Goal: Task Accomplishment & Management: Manage account settings

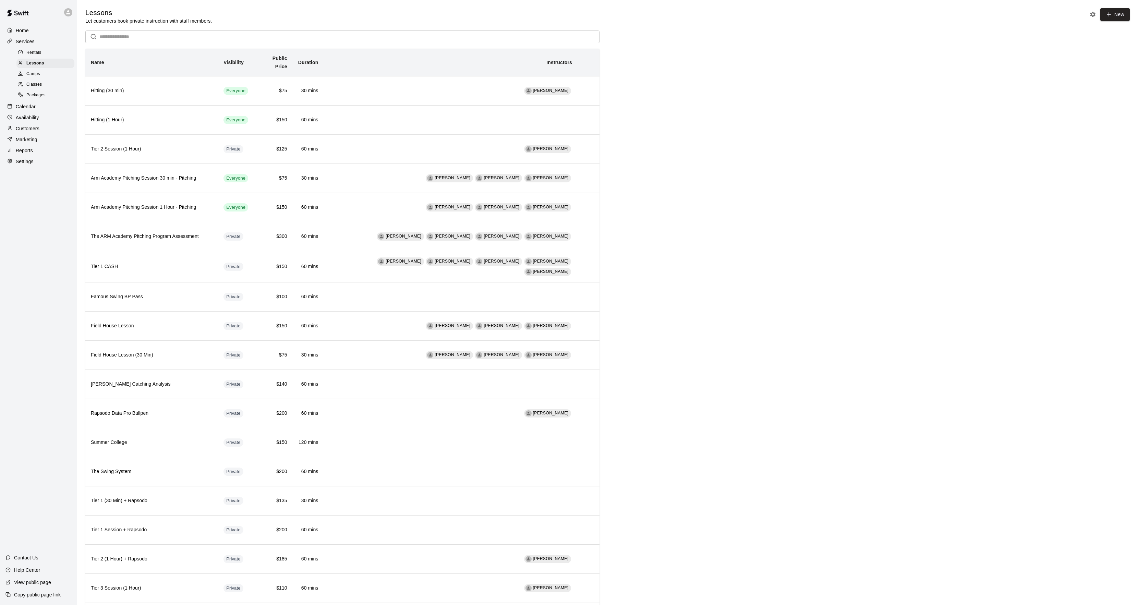
click at [11, 108] on icon at bounding box center [9, 106] width 5 height 5
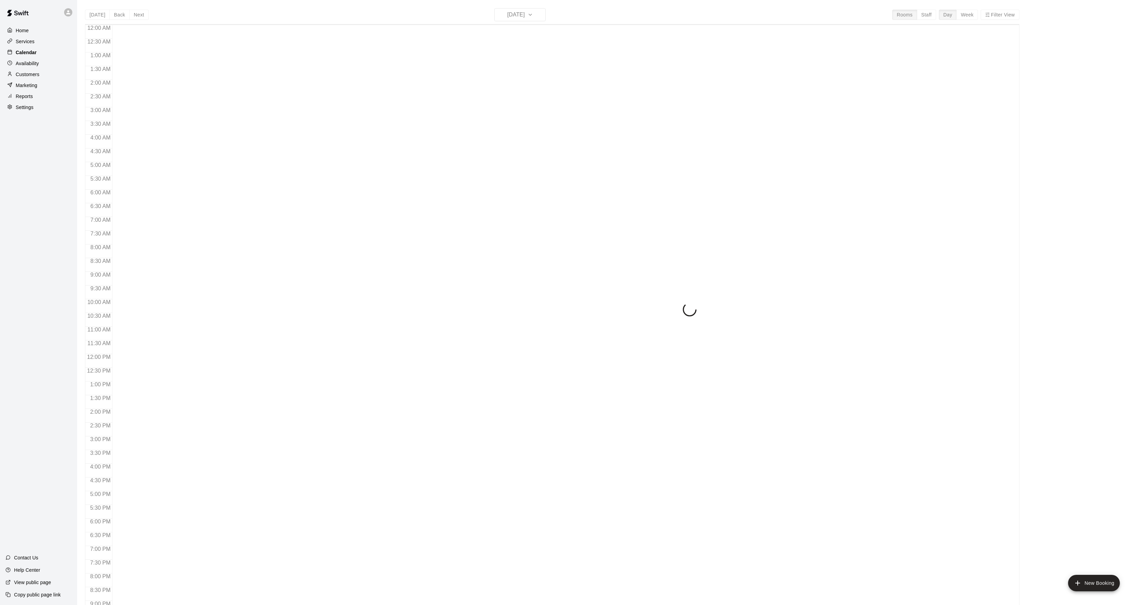
scroll to position [70, 0]
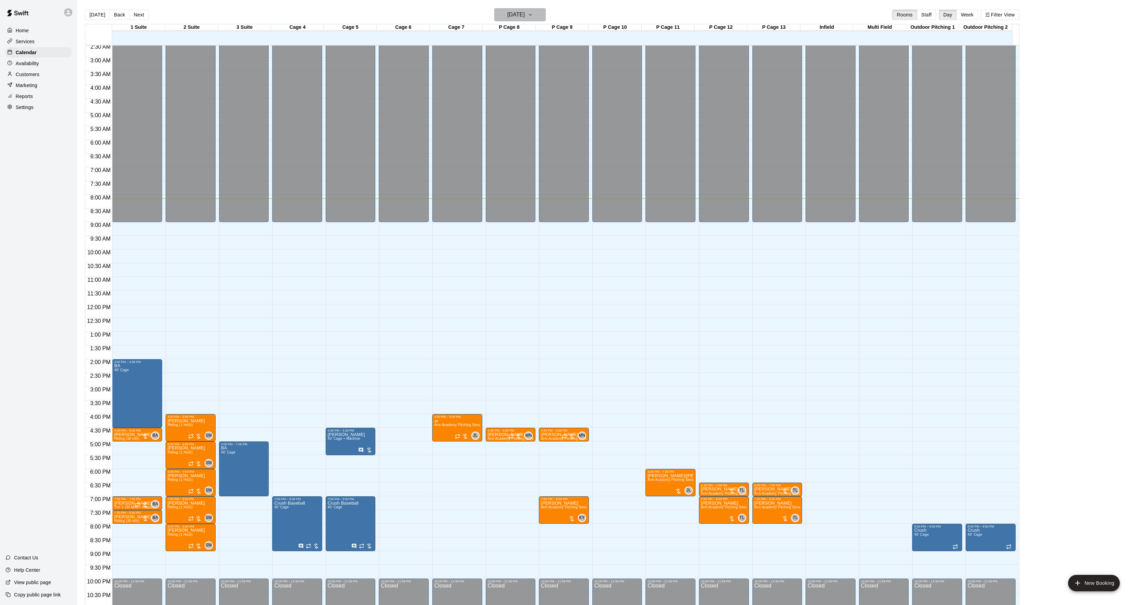
click at [525, 11] on h6 "[DATE]" at bounding box center [515, 15] width 17 height 10
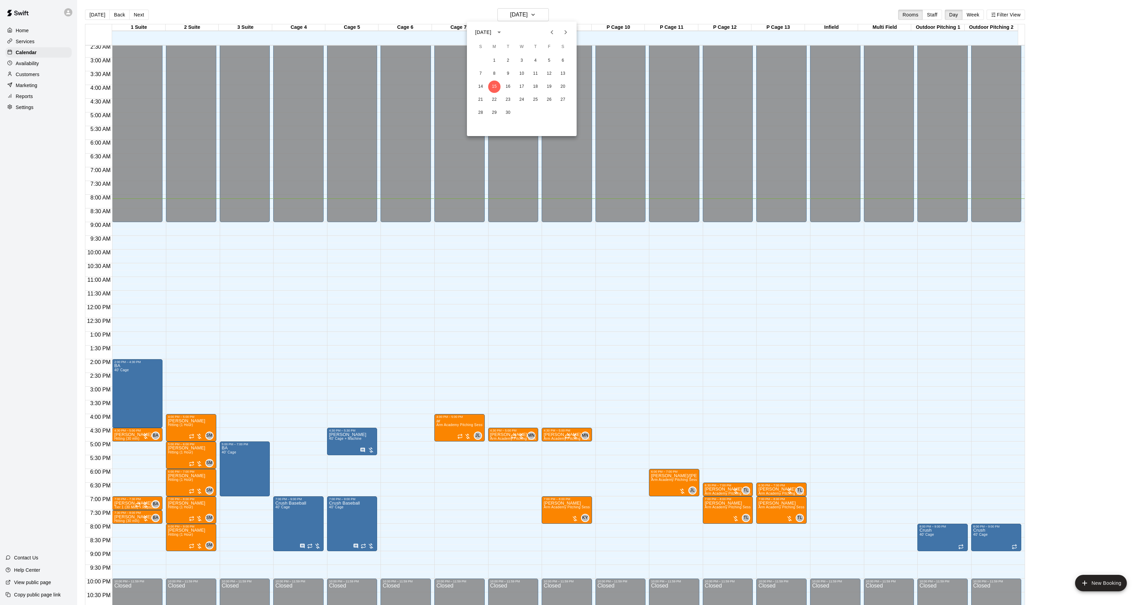
click at [561, 26] on div at bounding box center [559, 32] width 8 height 14
click at [564, 26] on button "Next month" at bounding box center [566, 32] width 14 height 14
click at [564, 29] on button "Next month" at bounding box center [566, 32] width 14 height 14
click at [564, 29] on icon "Next month" at bounding box center [566, 32] width 8 height 8
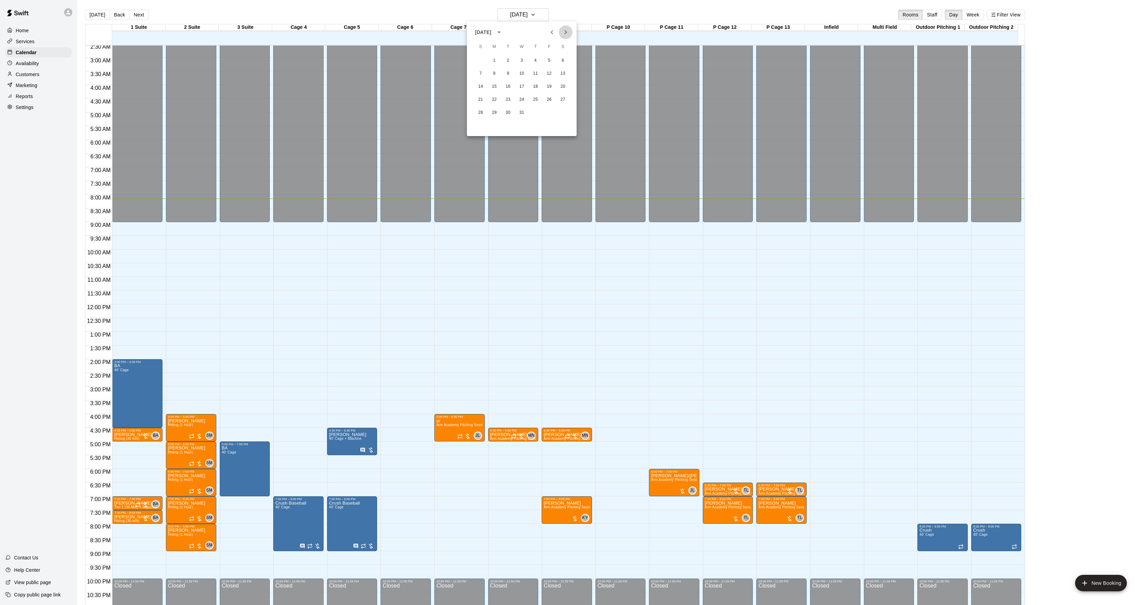
click at [564, 29] on icon "Next month" at bounding box center [566, 32] width 8 height 8
click at [520, 115] on button "28" at bounding box center [522, 113] width 12 height 12
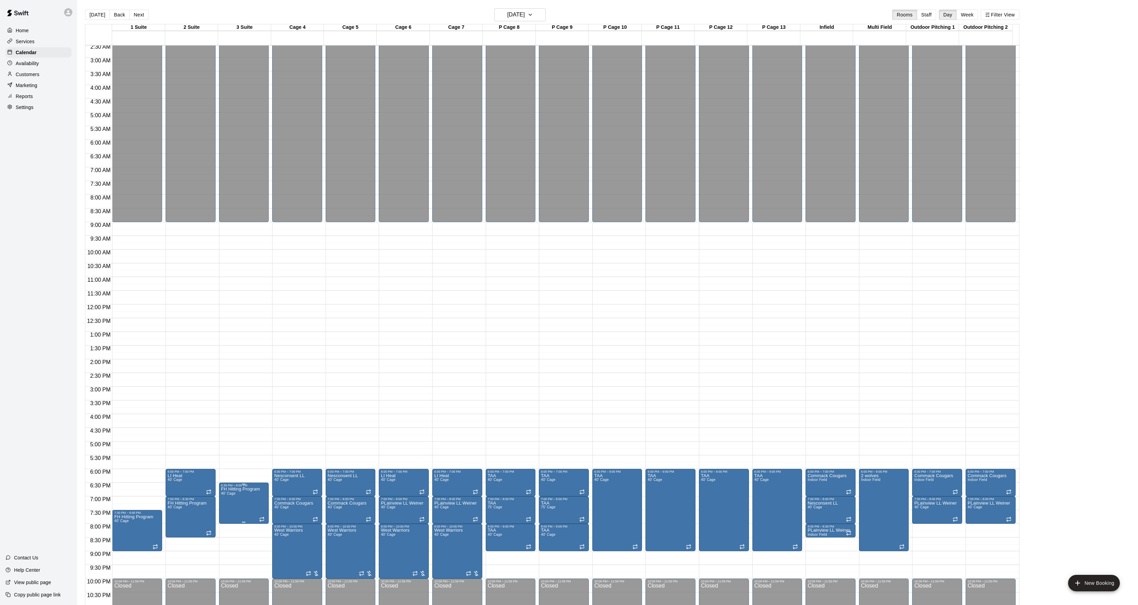
click at [269, 384] on div at bounding box center [572, 302] width 1145 height 605
click at [538, 10] on button "[DATE]" at bounding box center [519, 14] width 51 height 13
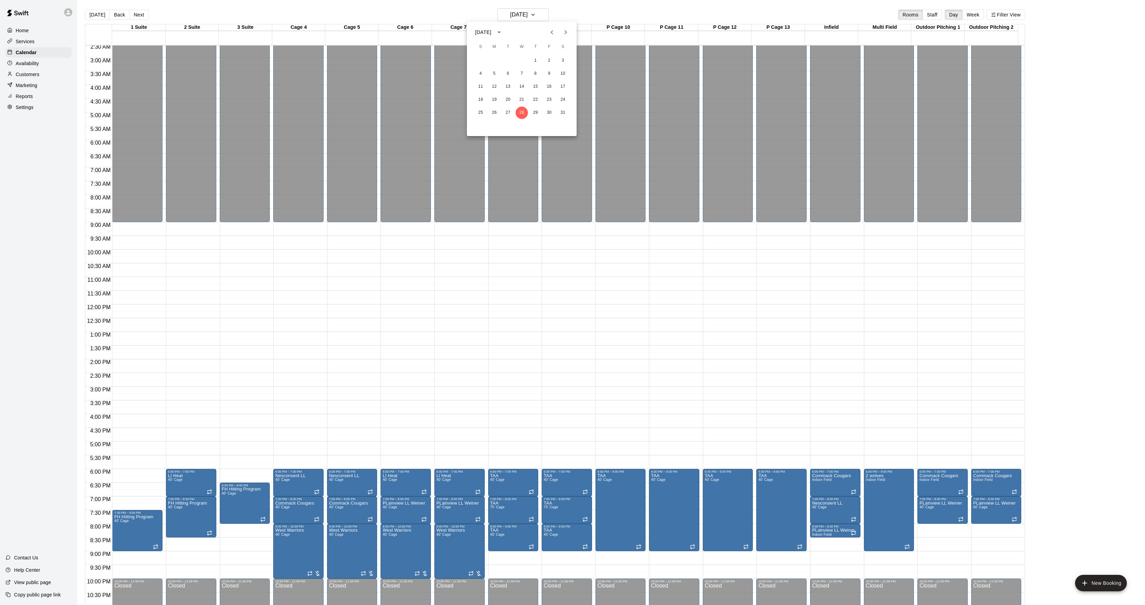
click at [544, 27] on div "[DATE]" at bounding box center [522, 32] width 110 height 10
click at [547, 27] on button "Previous month" at bounding box center [552, 32] width 14 height 14
click at [518, 75] on button "5" at bounding box center [522, 74] width 12 height 12
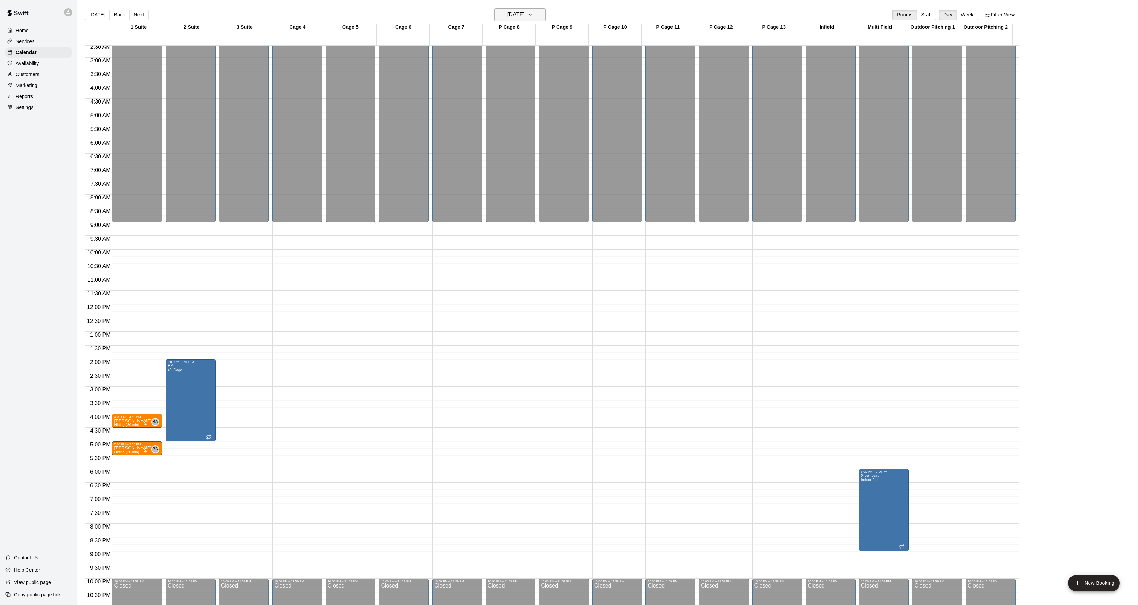
click at [525, 17] on h6 "[DATE]" at bounding box center [515, 15] width 17 height 10
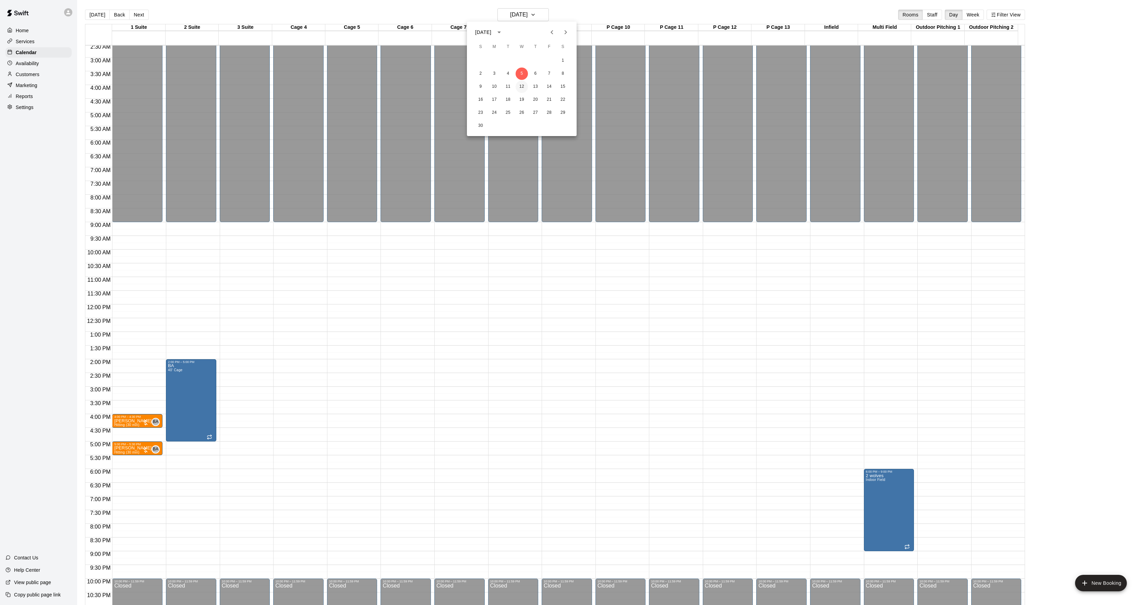
click at [518, 82] on button "12" at bounding box center [522, 87] width 12 height 12
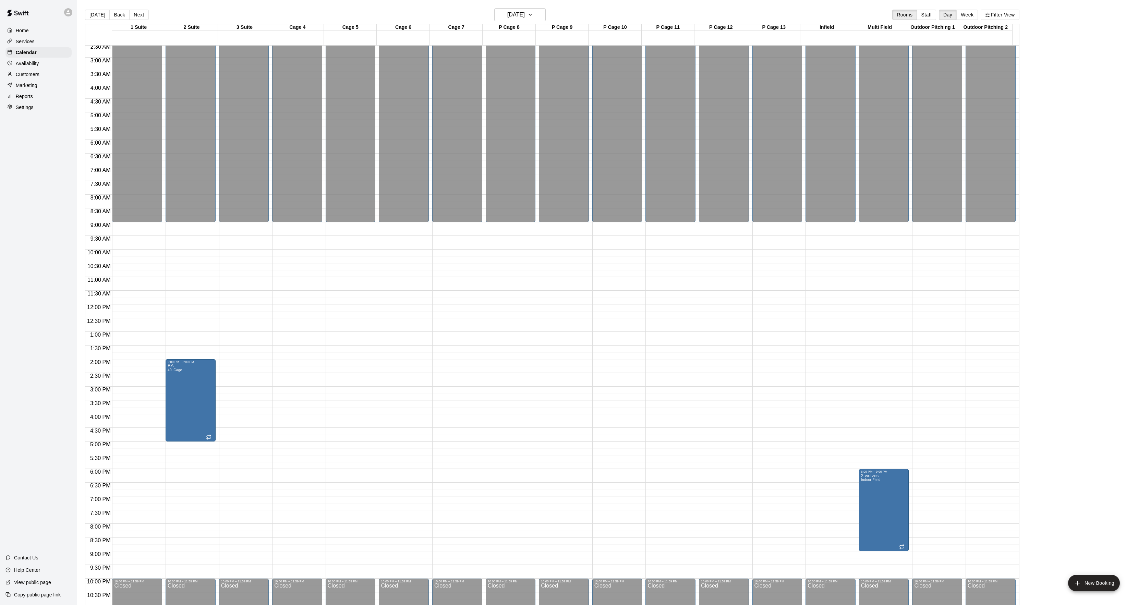
click at [92, 10] on button "[DATE]" at bounding box center [97, 15] width 25 height 10
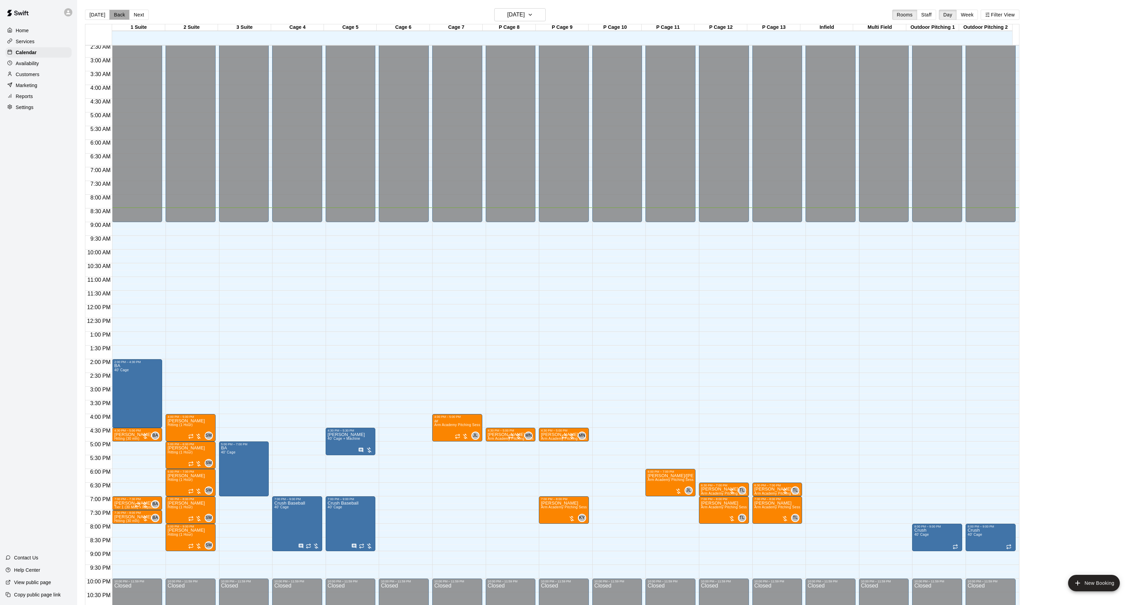
click at [116, 14] on button "Back" at bounding box center [119, 15] width 20 height 10
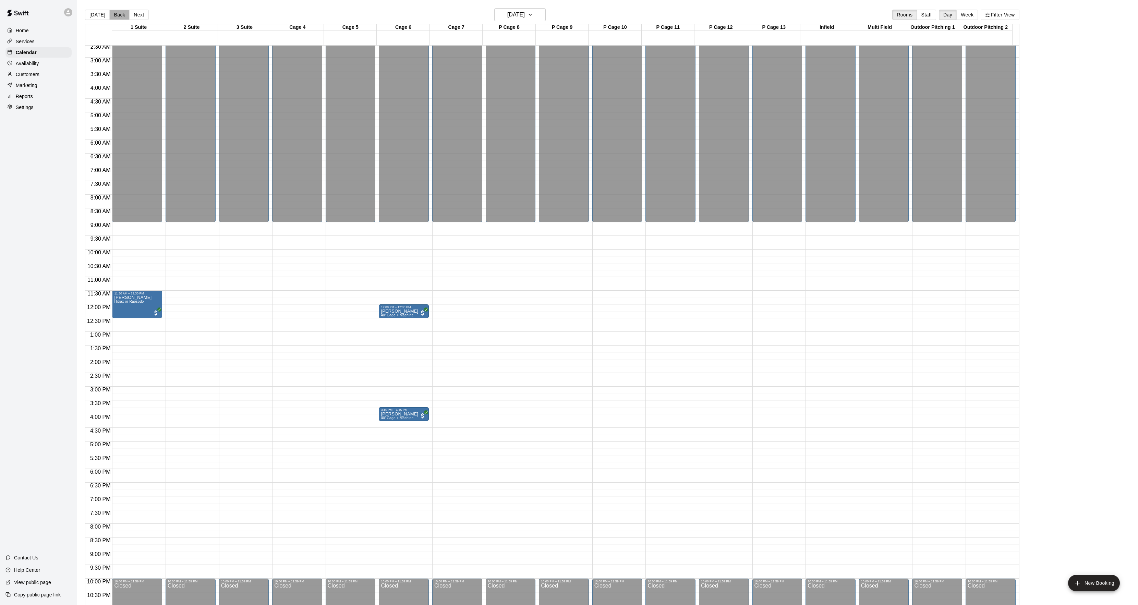
click at [116, 14] on button "Back" at bounding box center [119, 15] width 20 height 10
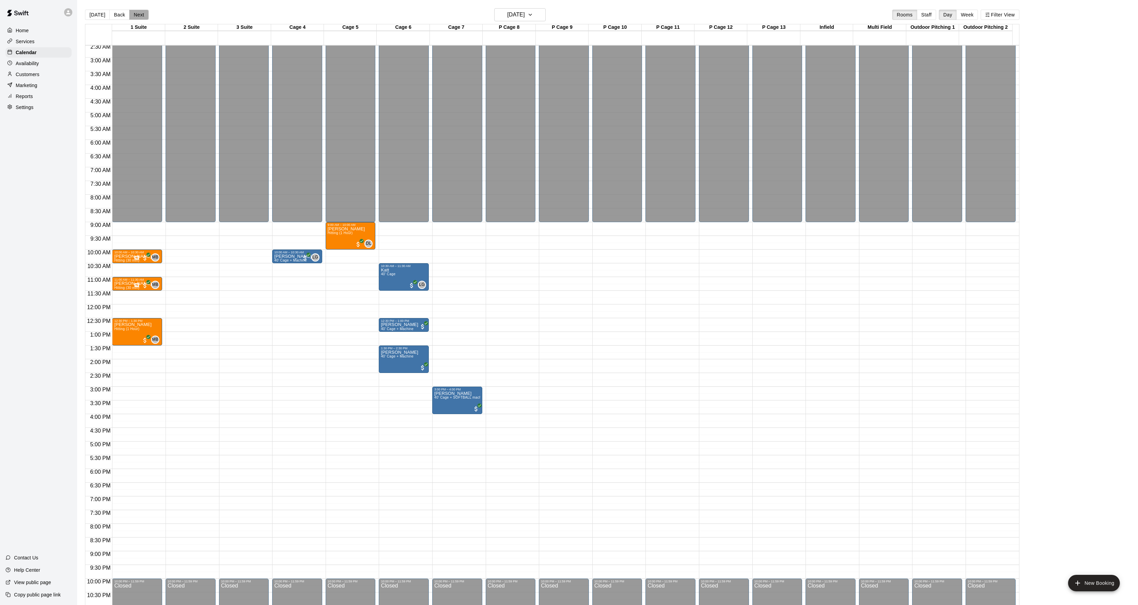
click at [145, 15] on button "Next" at bounding box center [138, 15] width 19 height 10
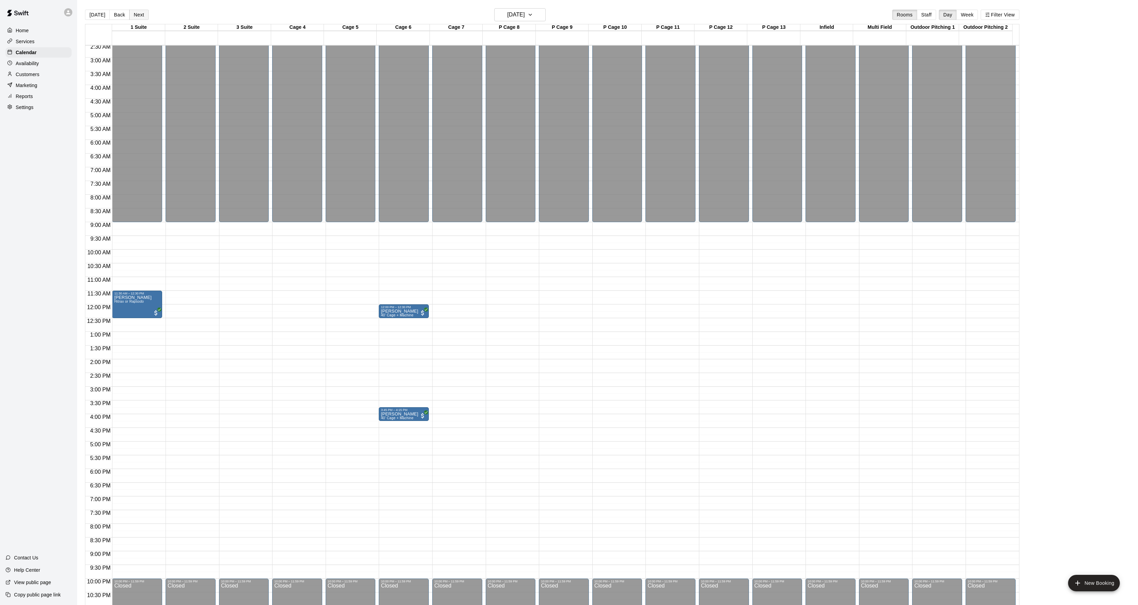
click at [145, 15] on button "Next" at bounding box center [138, 15] width 19 height 10
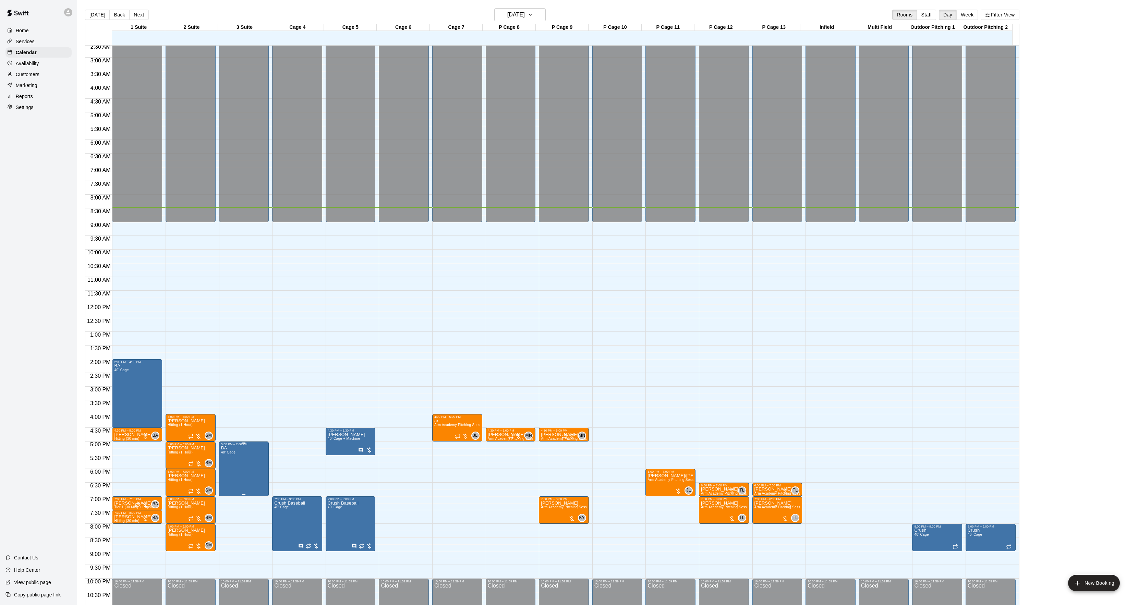
click at [227, 482] on button "delete" at bounding box center [228, 487] width 14 height 14
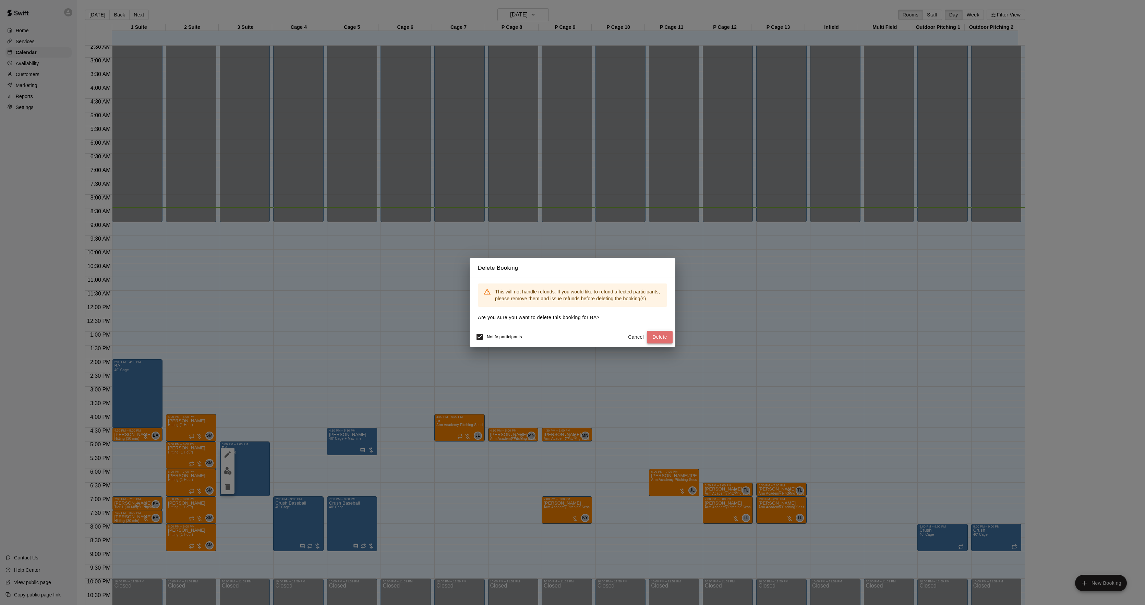
click at [669, 335] on button "Delete" at bounding box center [660, 337] width 26 height 13
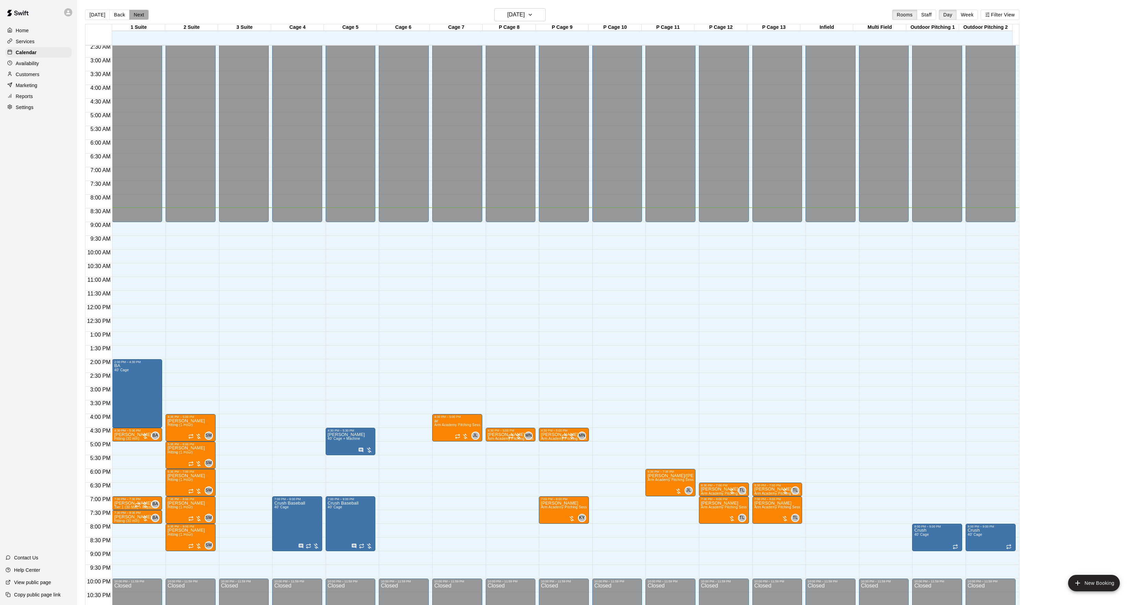
click at [130, 13] on button "Next" at bounding box center [138, 15] width 19 height 10
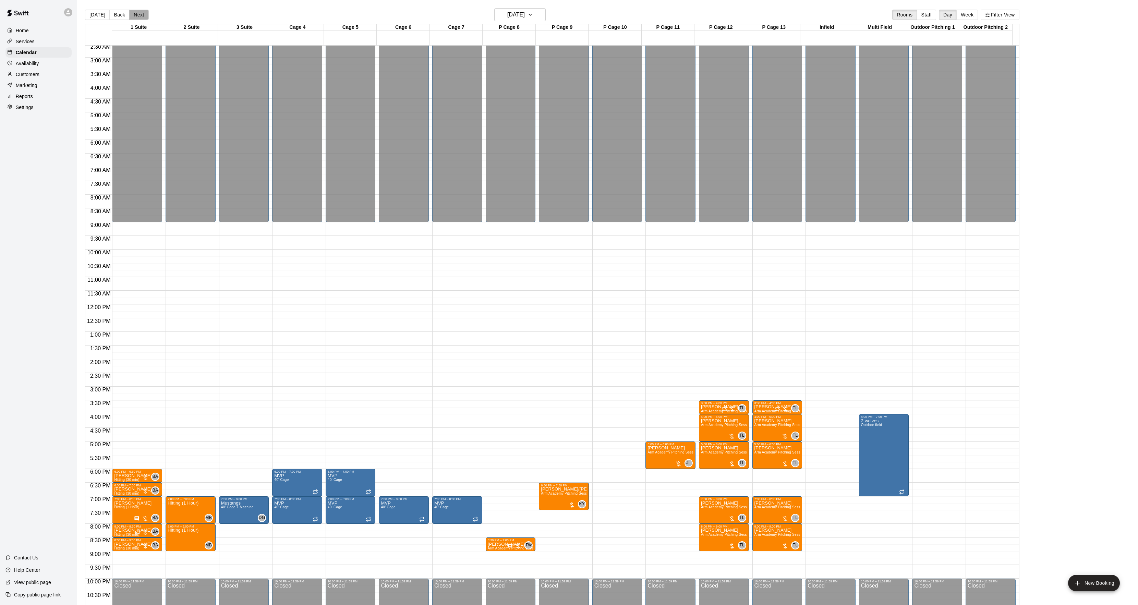
click at [130, 13] on button "Next" at bounding box center [138, 15] width 19 height 10
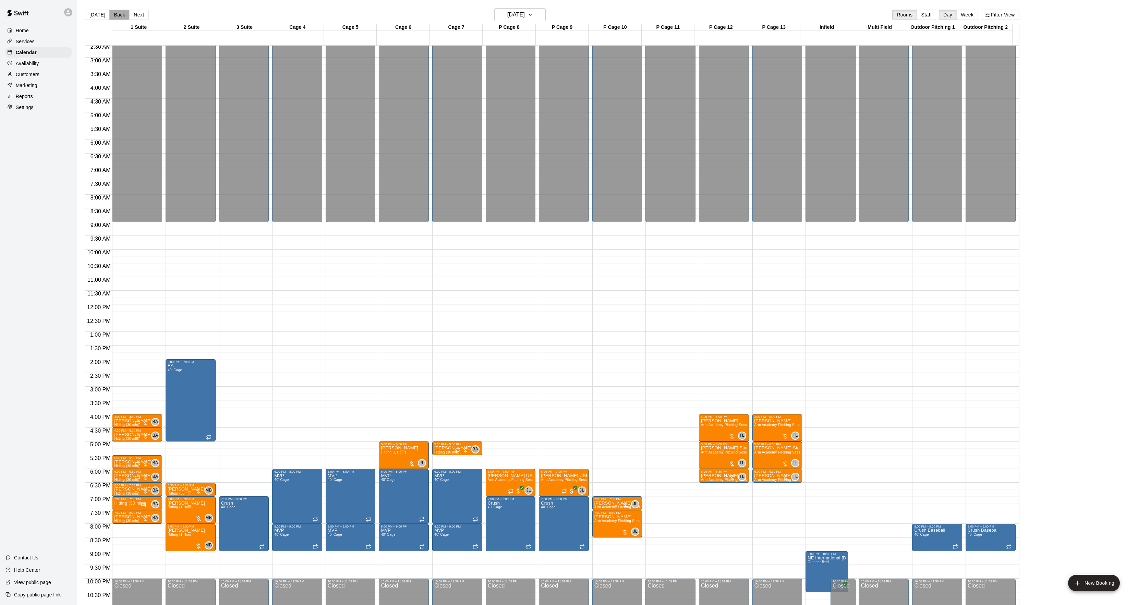
click at [115, 11] on button "Back" at bounding box center [119, 15] width 20 height 10
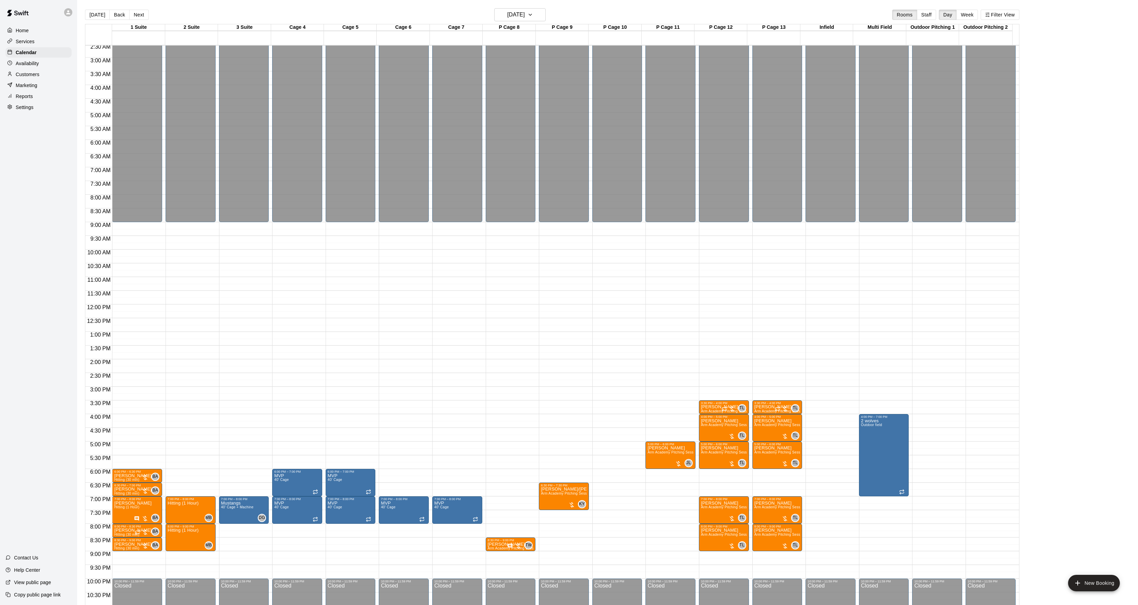
click at [148, 16] on div "[DATE] Back [DATE][DATE] Rooms Staff Day Week Filter View" at bounding box center [552, 16] width 935 height 16
click at [136, 18] on button "Next" at bounding box center [138, 15] width 19 height 10
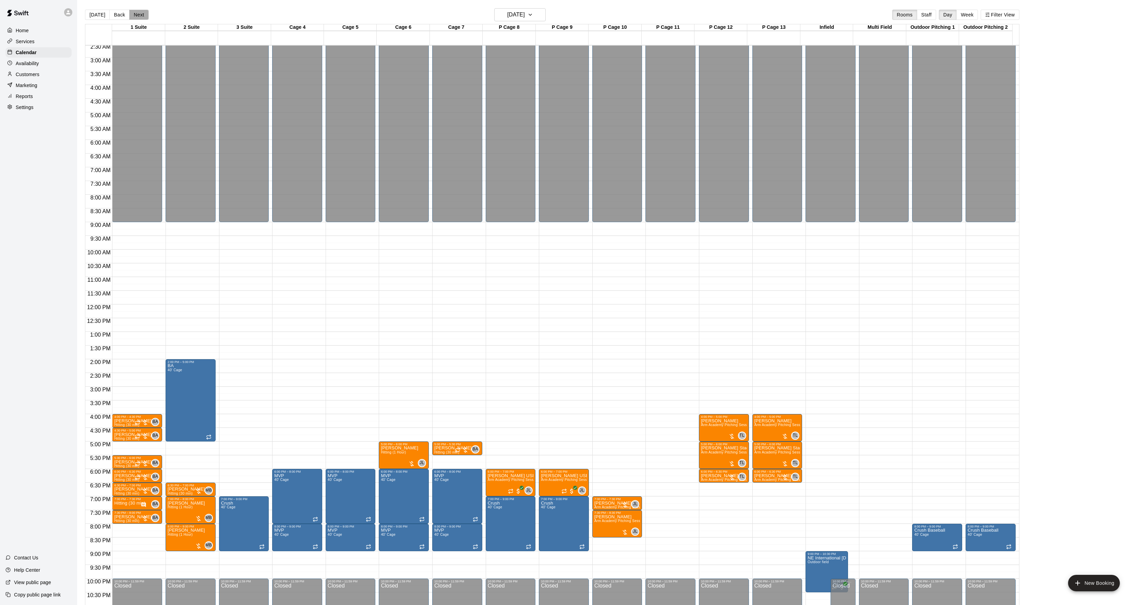
click at [136, 18] on button "Next" at bounding box center [138, 15] width 19 height 10
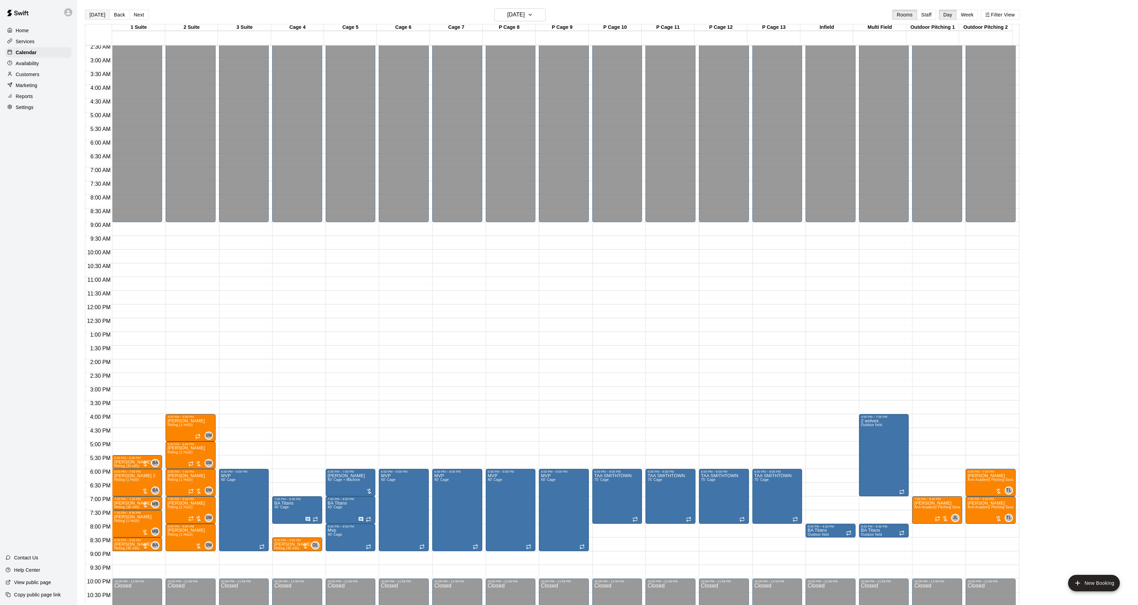
click at [100, 17] on button "[DATE]" at bounding box center [97, 15] width 25 height 10
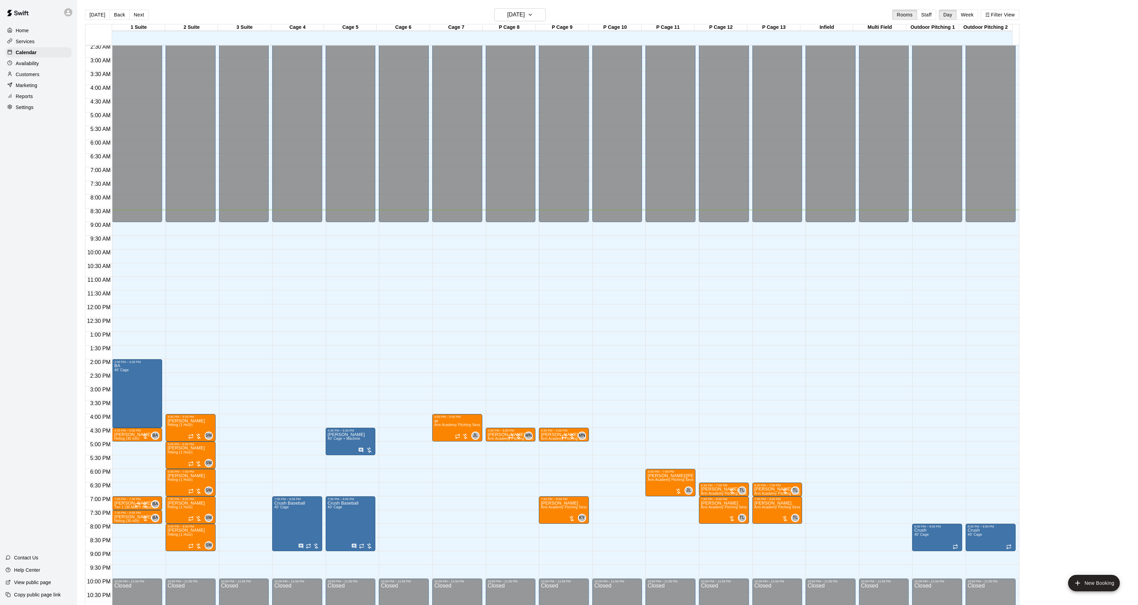
click at [531, 7] on main "[DATE] Back [DATE][DATE] Rooms Staff Day Week Filter View 1 Suite [GEOGRAPHIC_D…" at bounding box center [607, 308] width 1061 height 616
click at [528, 8] on button "[DATE]" at bounding box center [519, 14] width 51 height 13
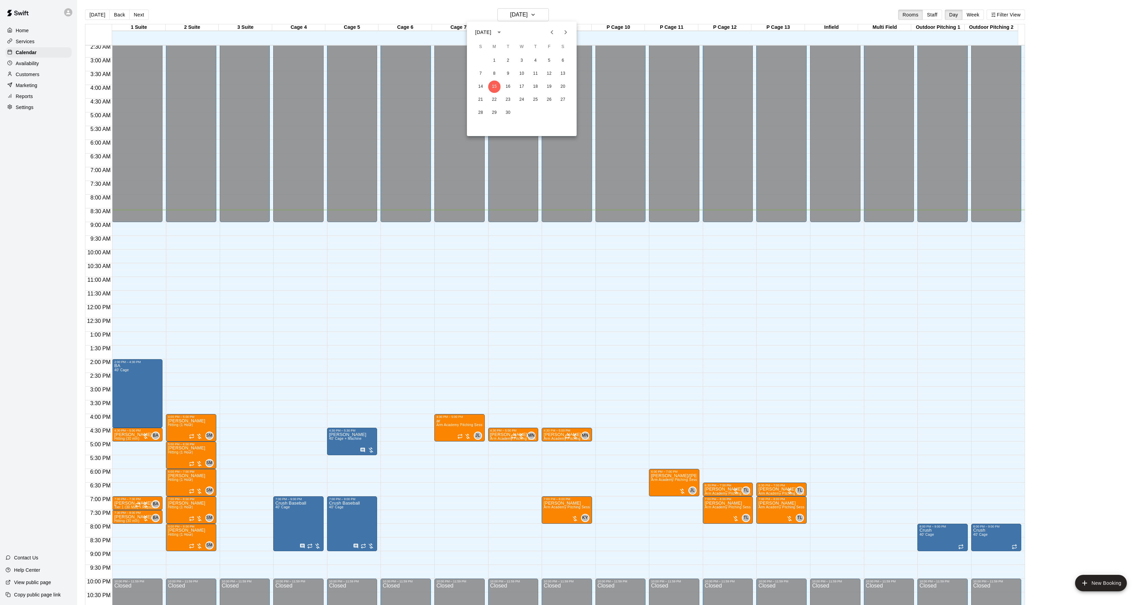
click at [560, 36] on div at bounding box center [559, 32] width 8 height 14
click at [562, 32] on icon "Next month" at bounding box center [566, 32] width 8 height 8
click at [565, 34] on icon "Next month" at bounding box center [566, 32] width 2 height 4
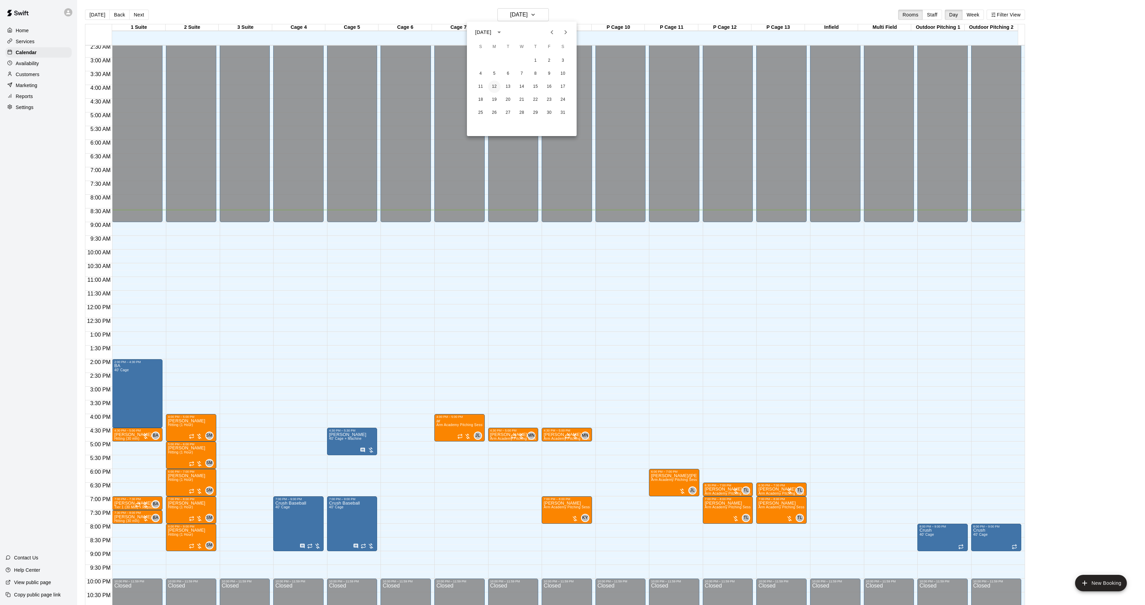
click at [497, 85] on button "12" at bounding box center [494, 87] width 12 height 12
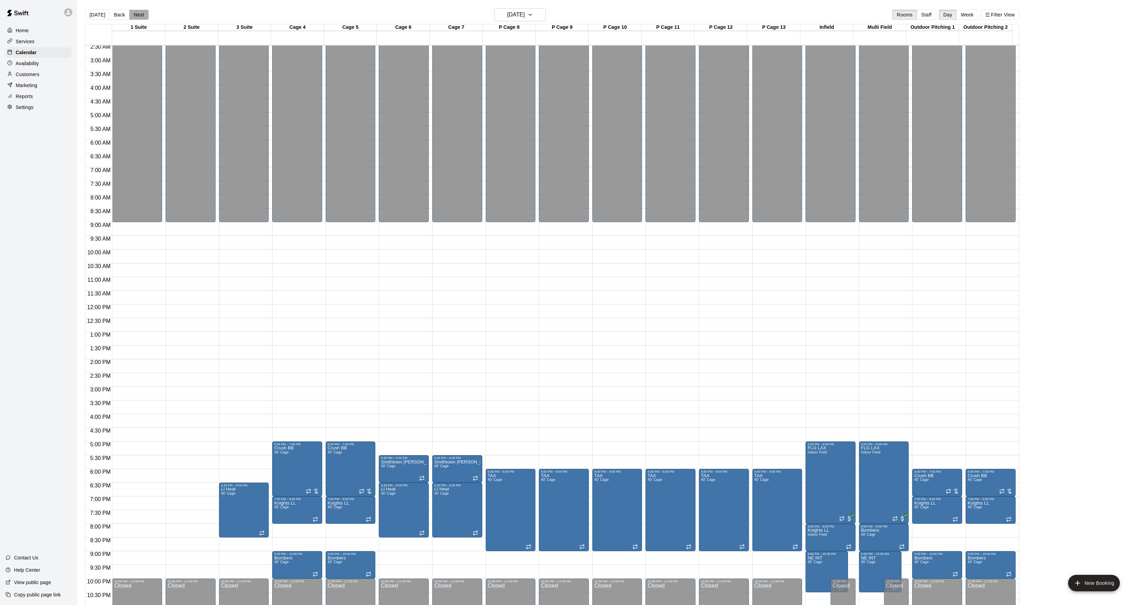
click at [138, 14] on button "Next" at bounding box center [138, 15] width 19 height 10
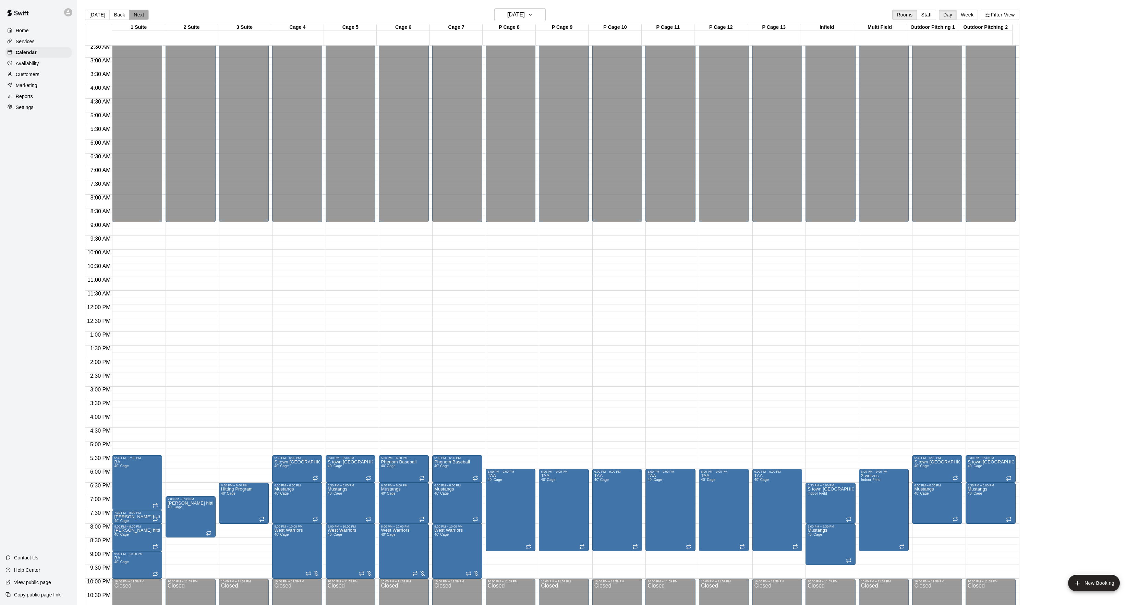
click at [138, 14] on button "Next" at bounding box center [138, 15] width 19 height 10
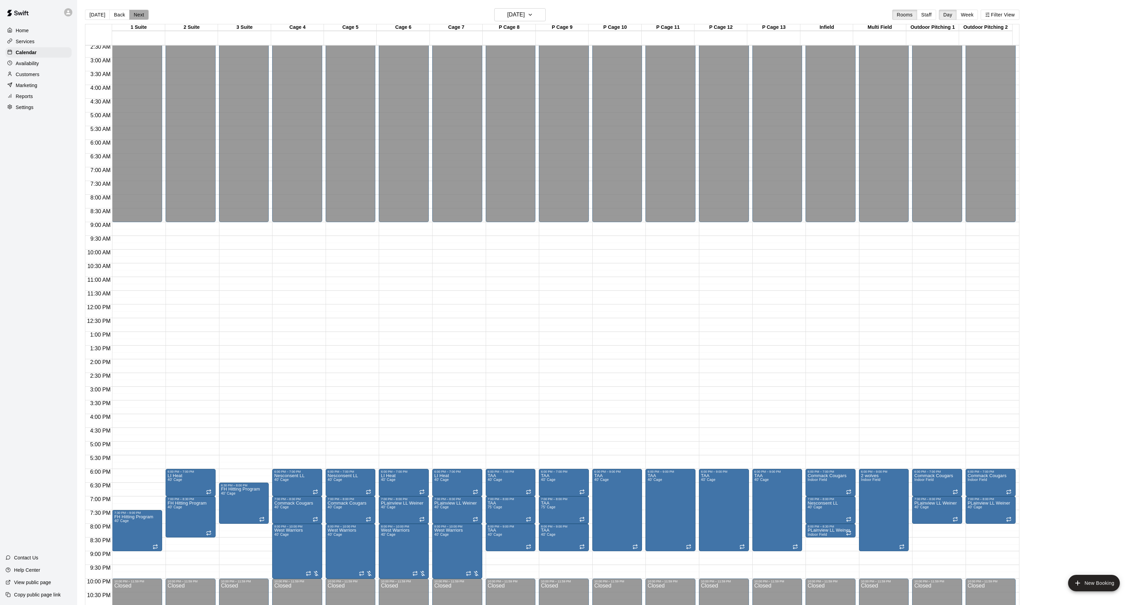
click at [138, 14] on button "Next" at bounding box center [138, 15] width 19 height 10
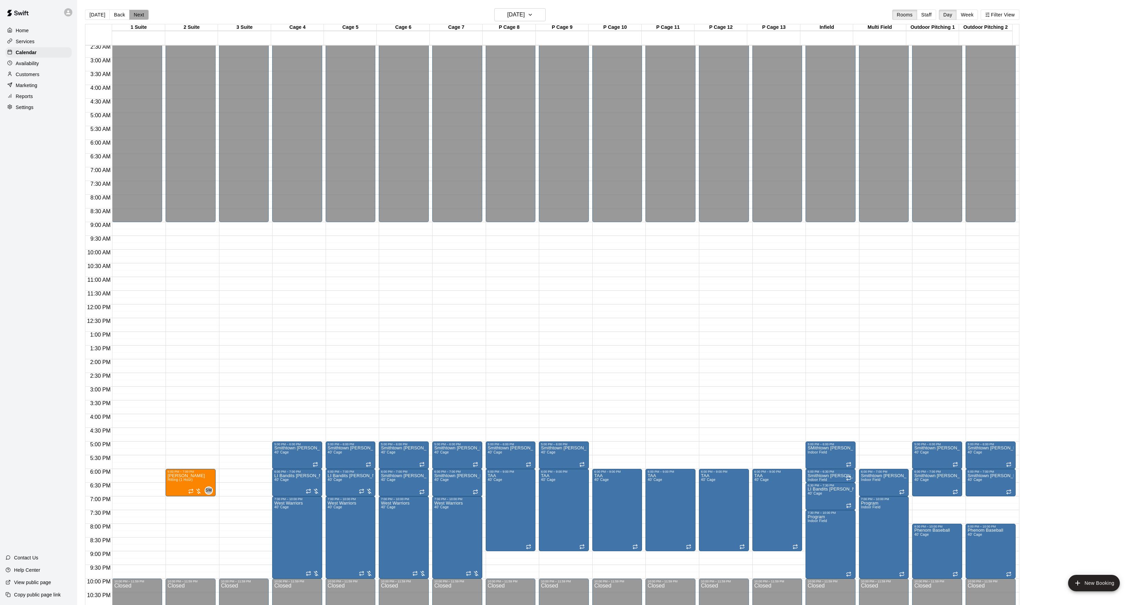
click at [138, 14] on button "Next" at bounding box center [138, 15] width 19 height 10
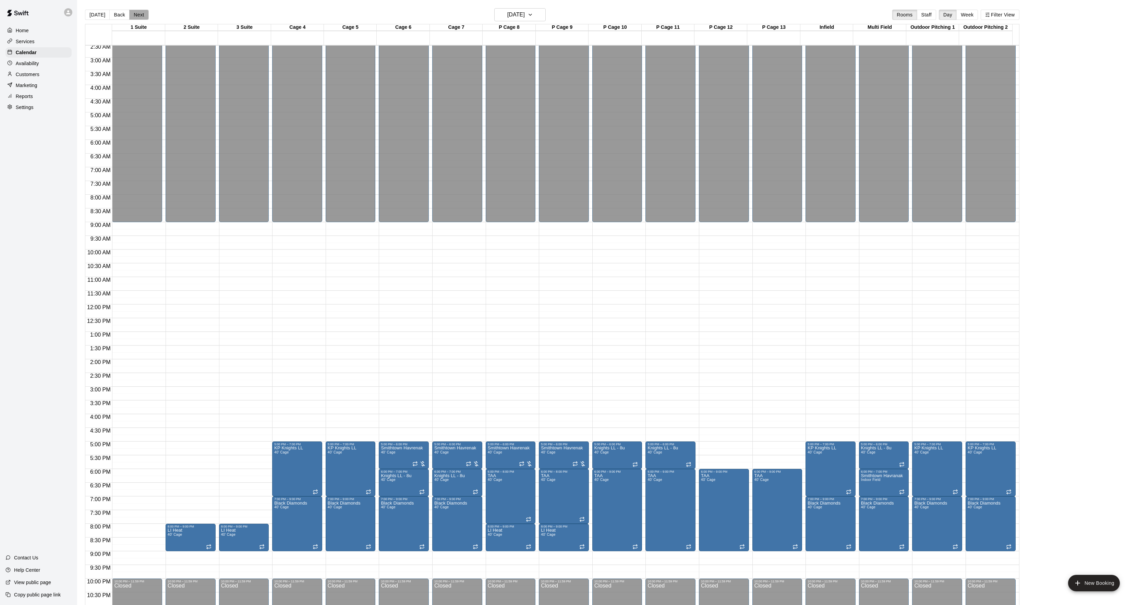
click at [138, 14] on button "Next" at bounding box center [138, 15] width 19 height 10
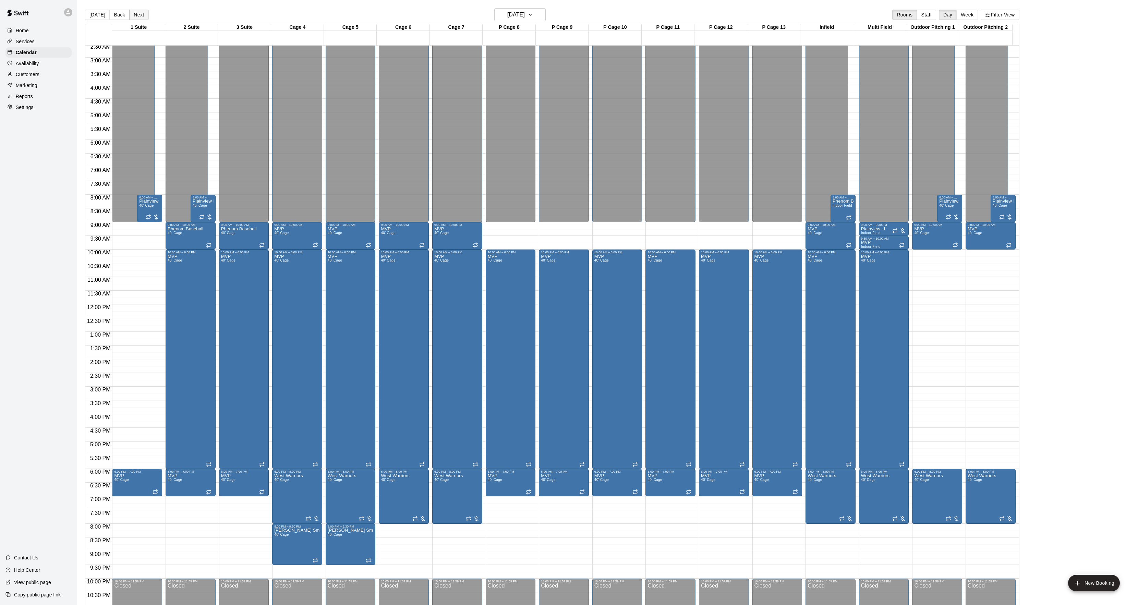
click at [138, 14] on button "Next" at bounding box center [138, 15] width 19 height 10
